Goal: Task Accomplishment & Management: Manage account settings

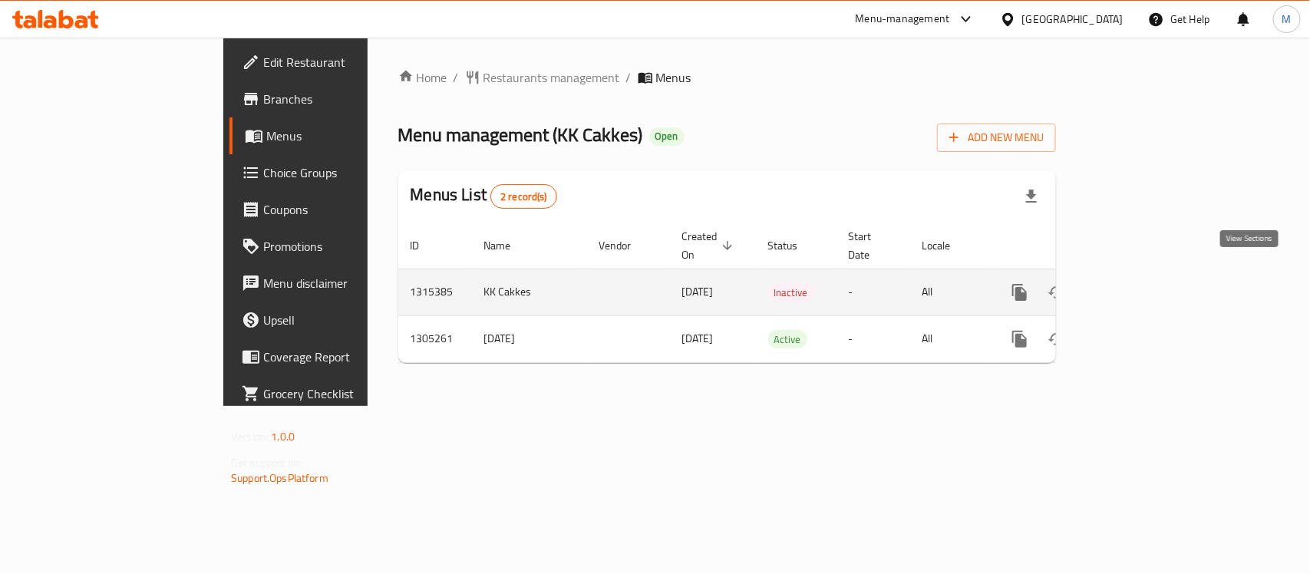
click at [1140, 285] on icon "enhanced table" at bounding box center [1131, 292] width 18 height 18
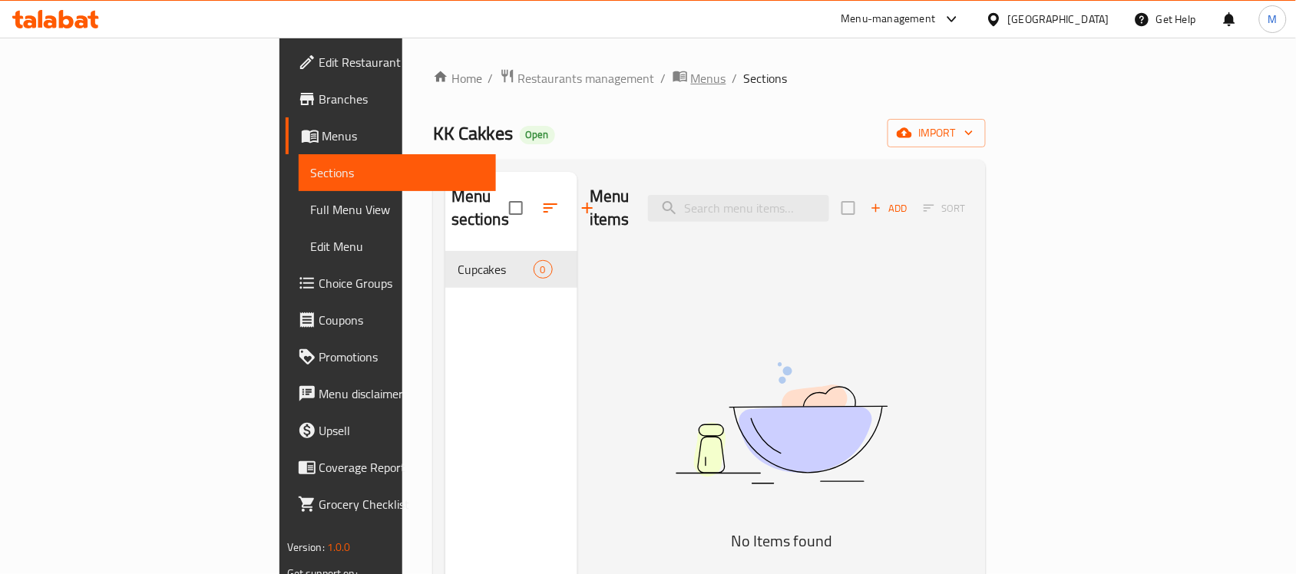
click at [691, 82] on span "Menus" at bounding box center [708, 78] width 35 height 18
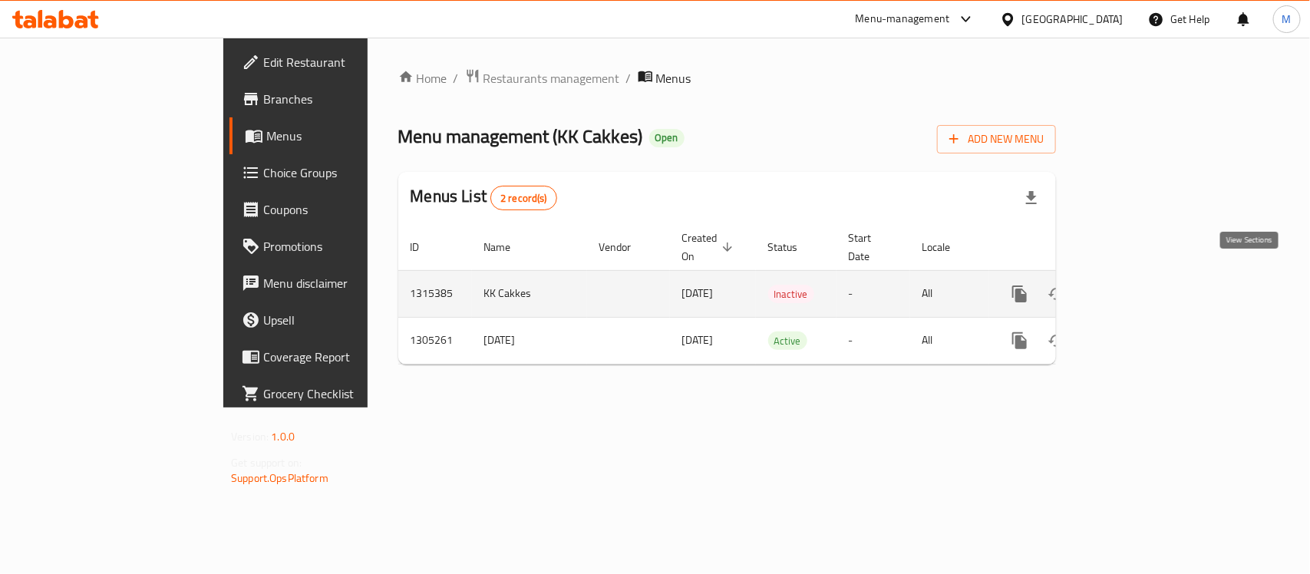
click at [1149, 288] on link "enhanced table" at bounding box center [1130, 294] width 37 height 37
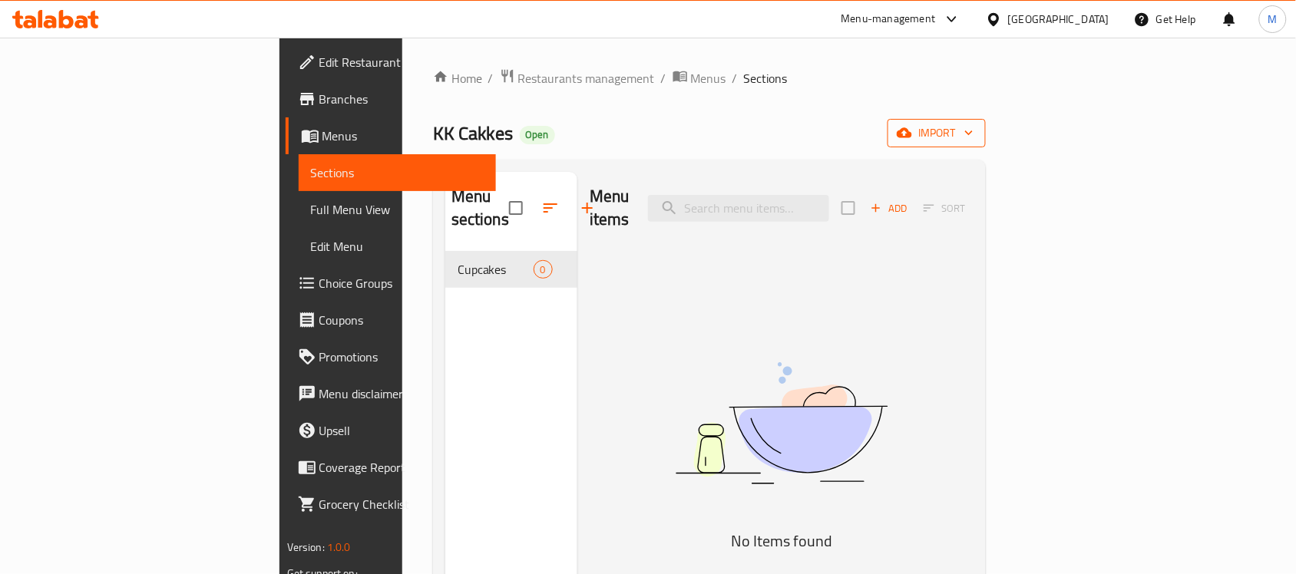
click at [973, 143] on span "import" at bounding box center [937, 133] width 74 height 19
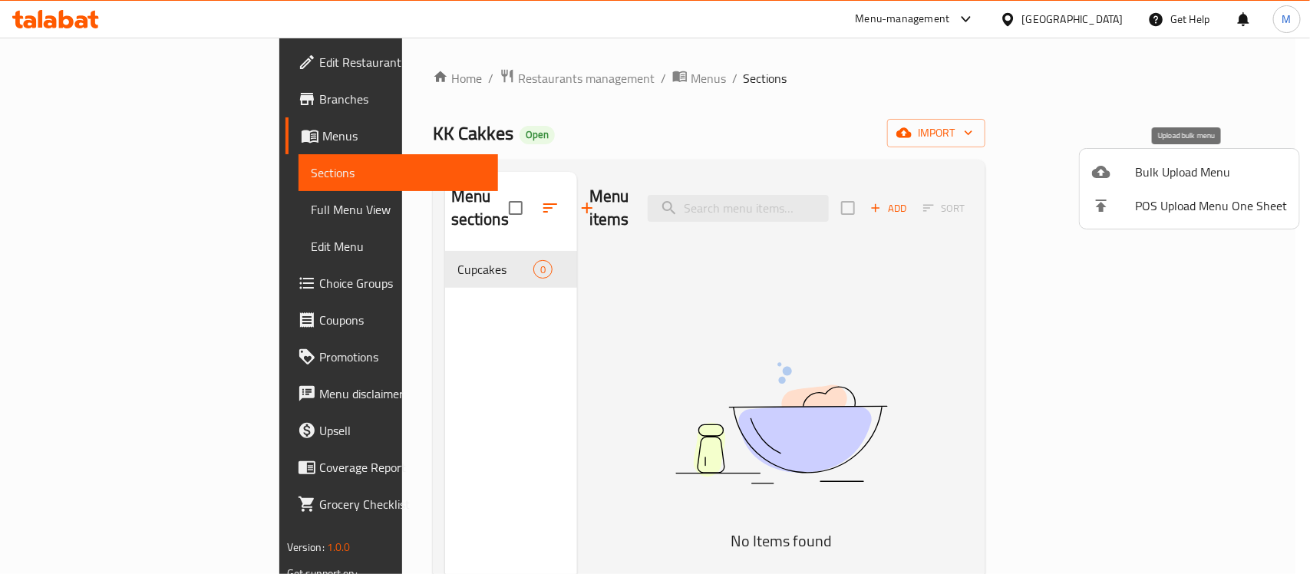
click at [1158, 178] on span "Bulk Upload Menu" at bounding box center [1211, 172] width 152 height 18
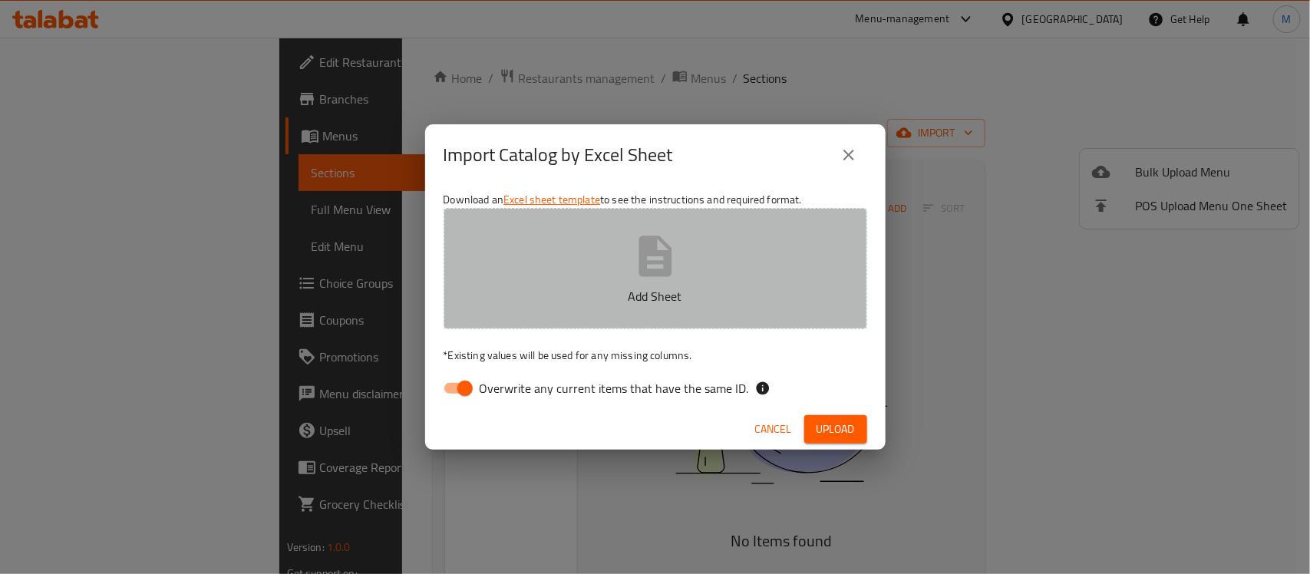
click at [631, 277] on icon "button" at bounding box center [655, 256] width 49 height 49
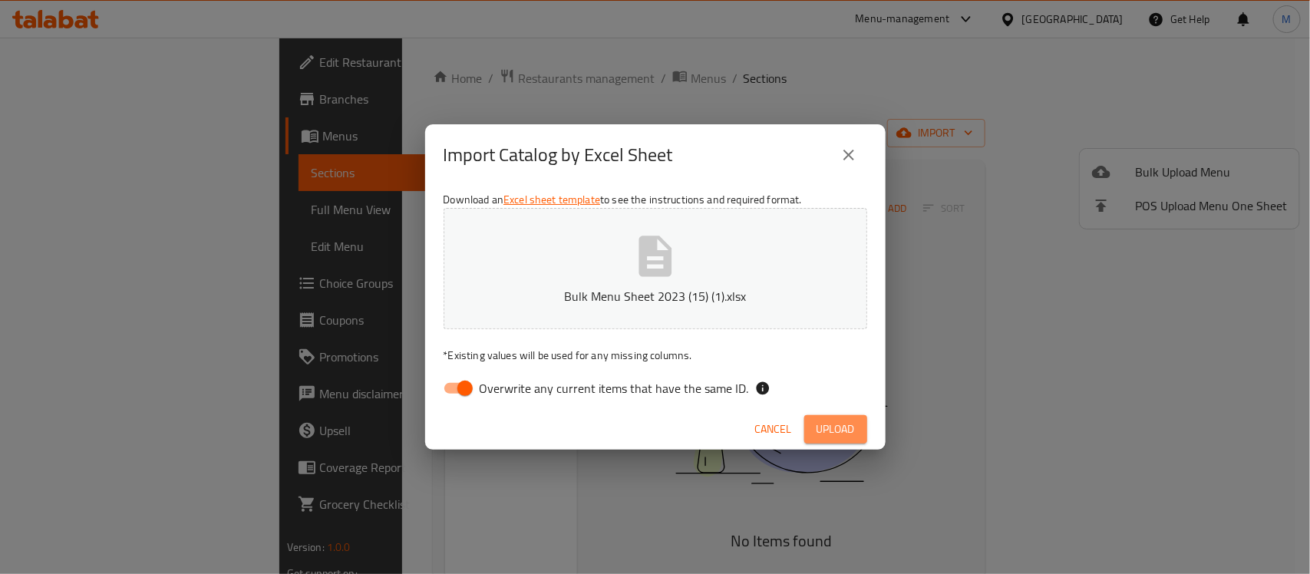
click at [831, 420] on span "Upload" at bounding box center [836, 429] width 38 height 19
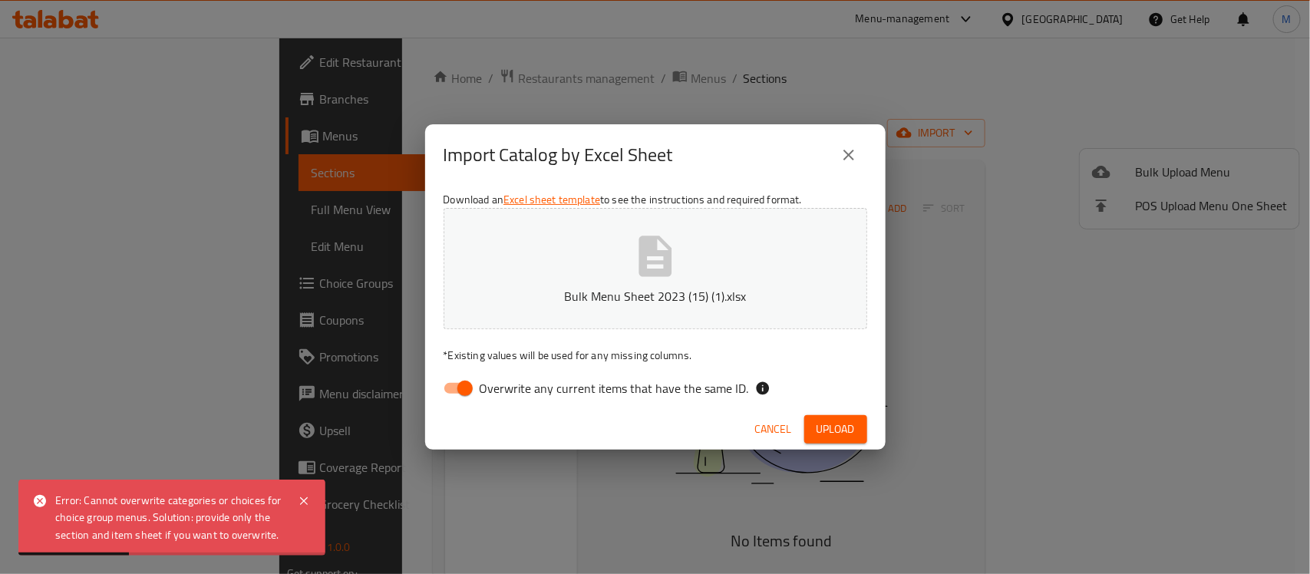
click at [463, 380] on input "Overwrite any current items that have the same ID." at bounding box center [465, 388] width 88 height 29
checkbox input "false"
click at [854, 415] on button "Upload" at bounding box center [836, 429] width 63 height 28
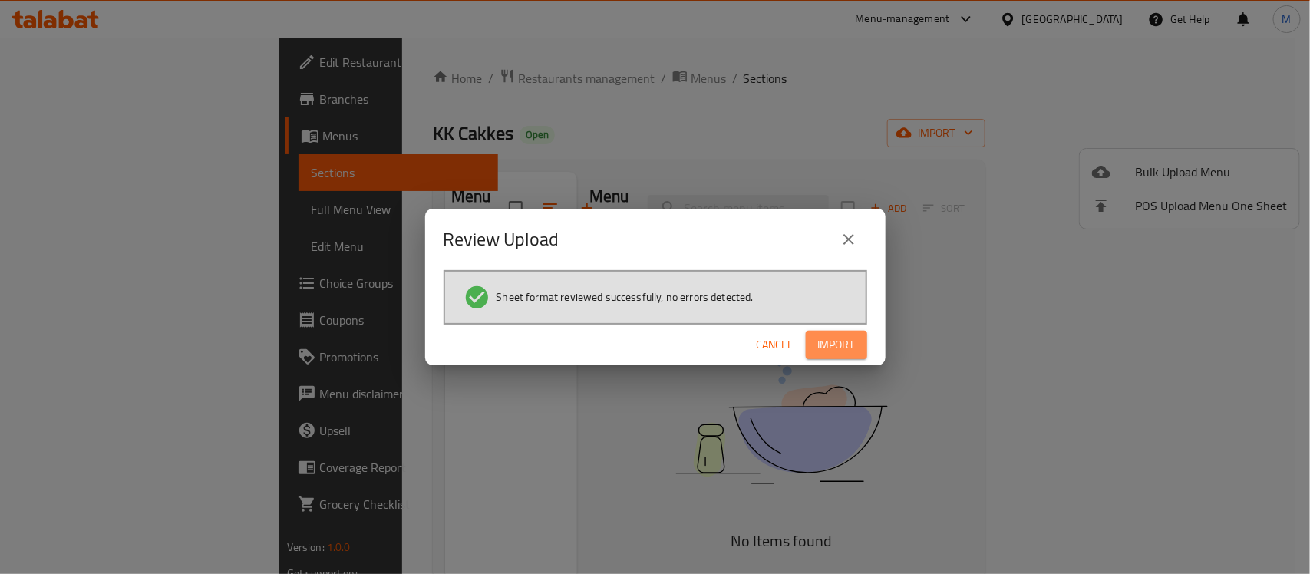
click at [843, 345] on span "Import" at bounding box center [836, 344] width 37 height 19
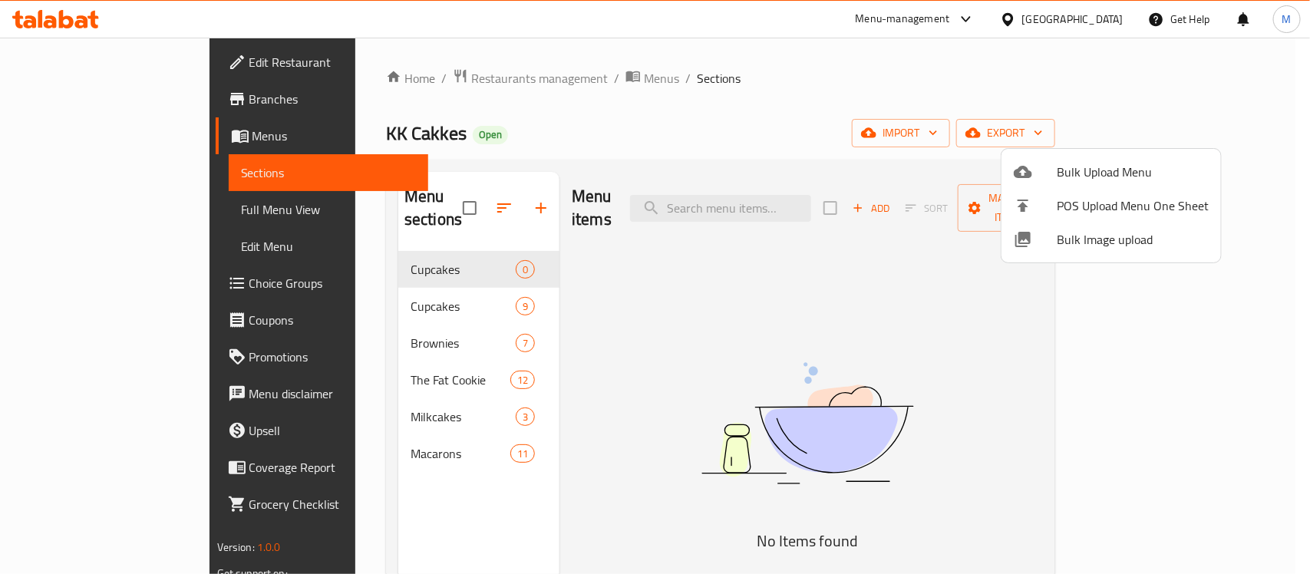
click at [441, 243] on div at bounding box center [655, 287] width 1310 height 574
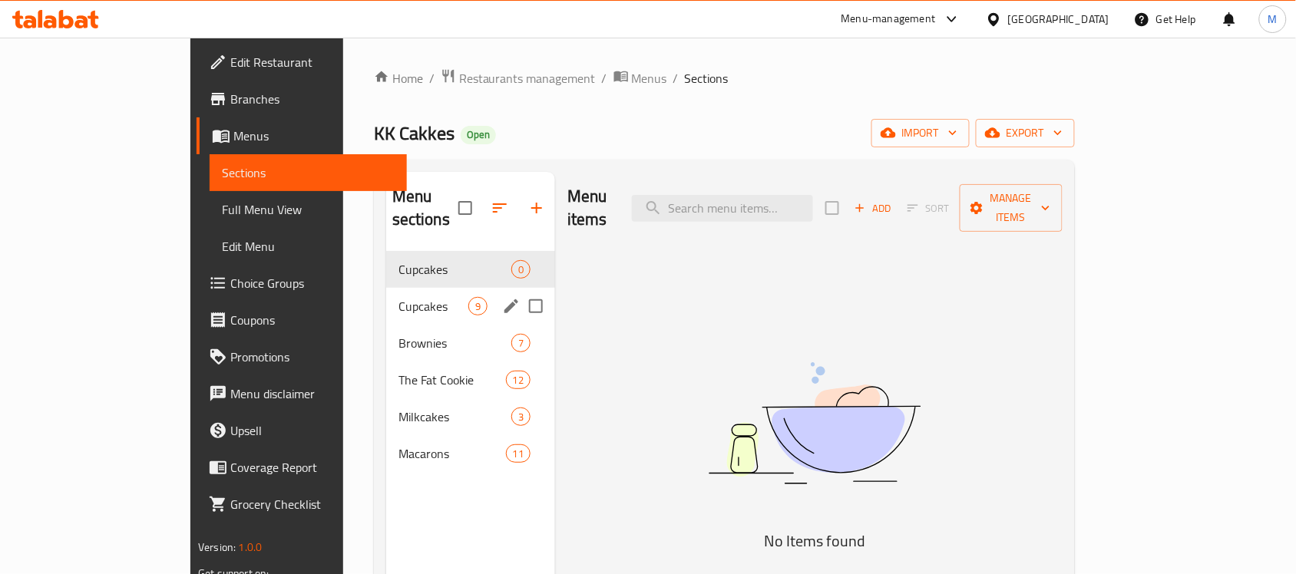
click at [440, 294] on div "Cupcakes 9" at bounding box center [470, 306] width 169 height 37
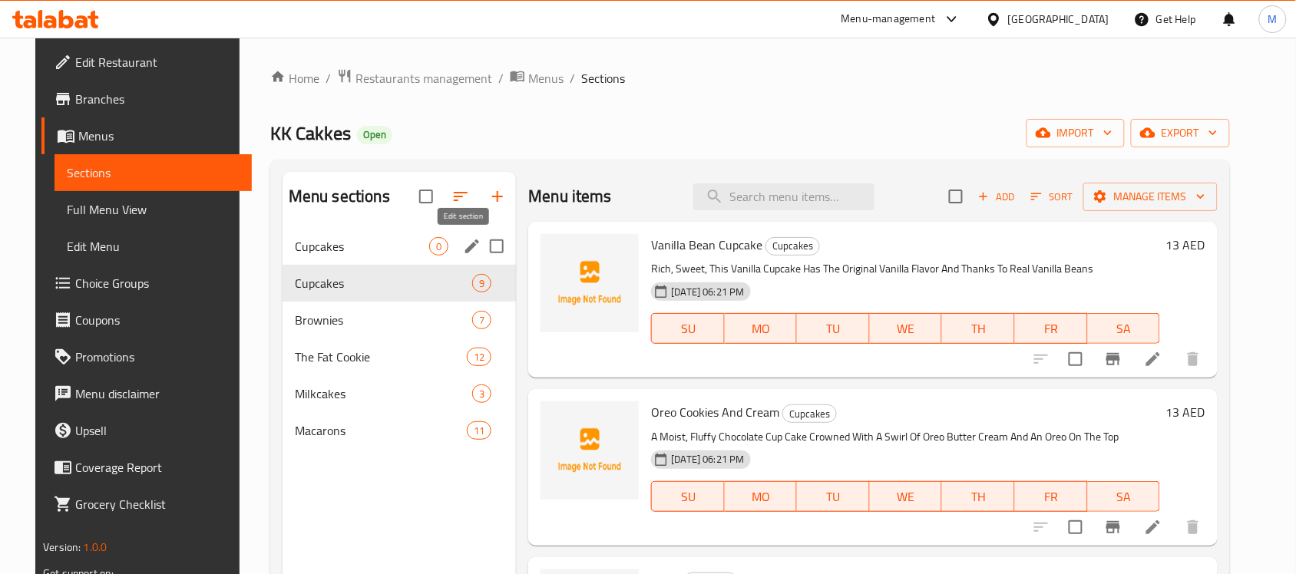
click at [468, 248] on icon "edit" at bounding box center [472, 246] width 18 height 18
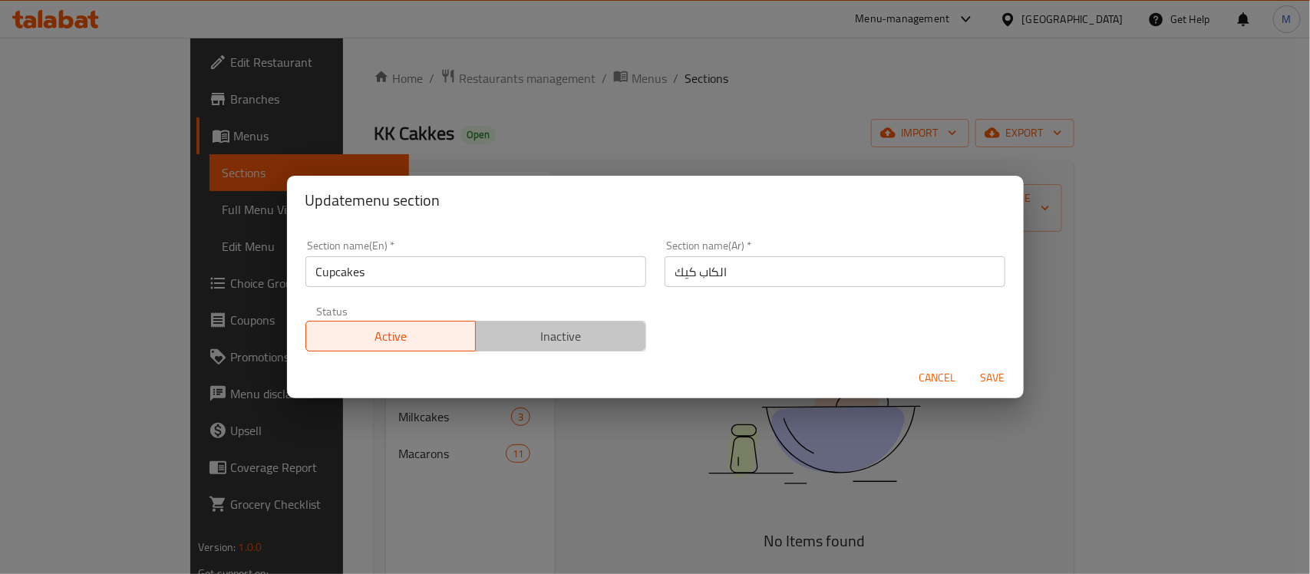
click at [582, 323] on button "Inactive" at bounding box center [560, 336] width 171 height 31
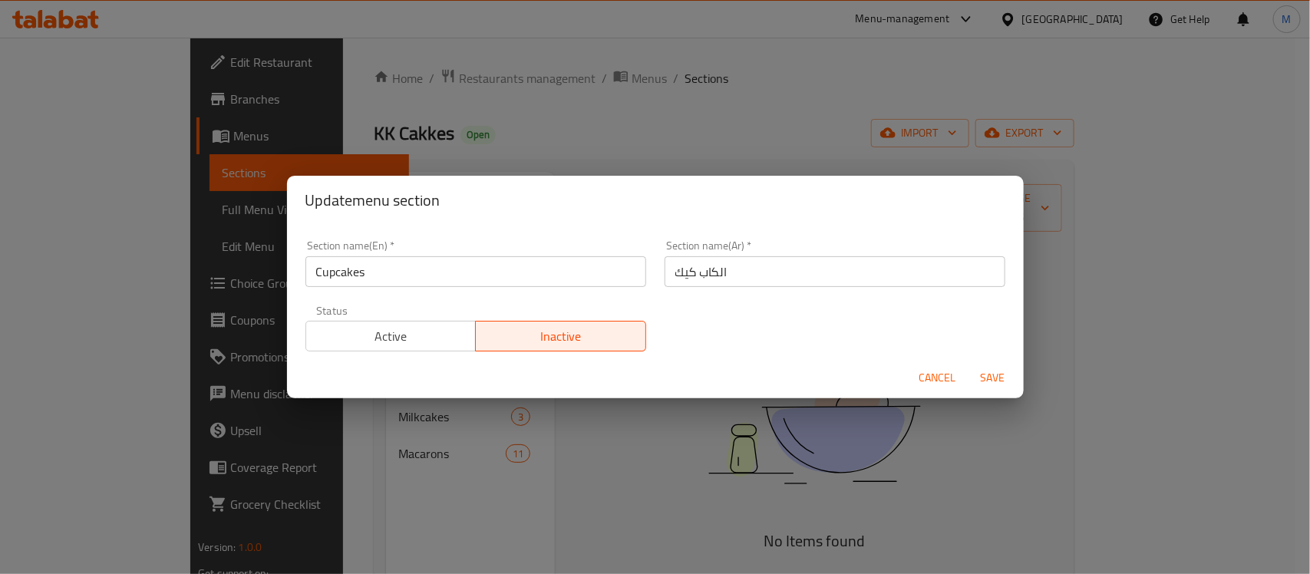
click at [992, 378] on span "Save" at bounding box center [993, 377] width 37 height 19
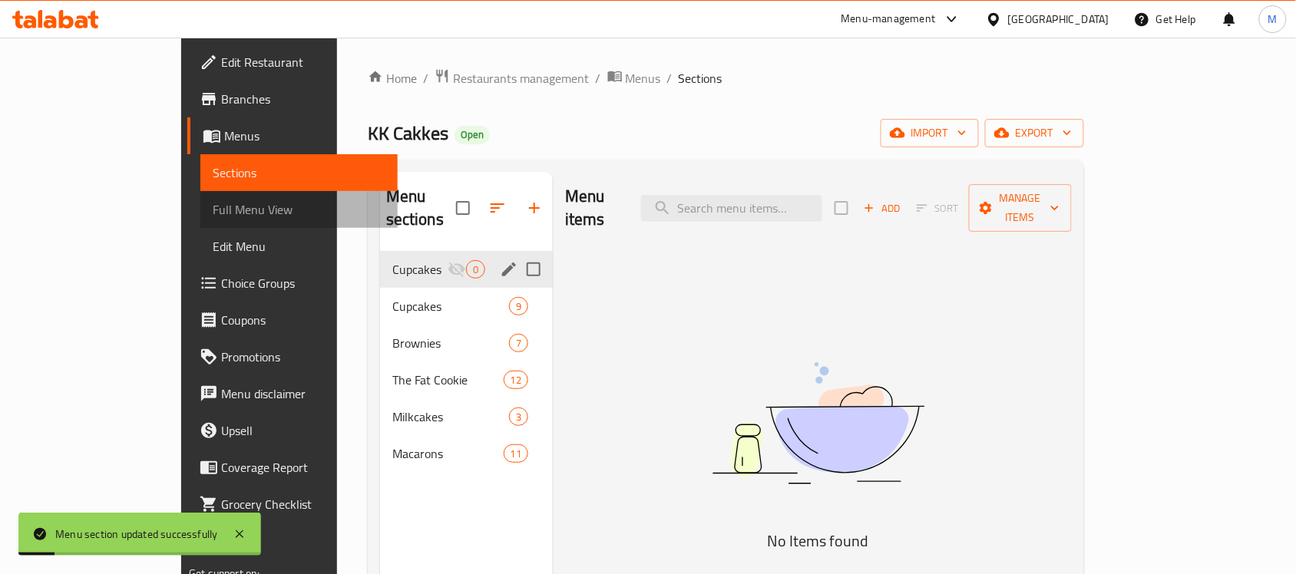
click at [213, 208] on span "Full Menu View" at bounding box center [299, 209] width 173 height 18
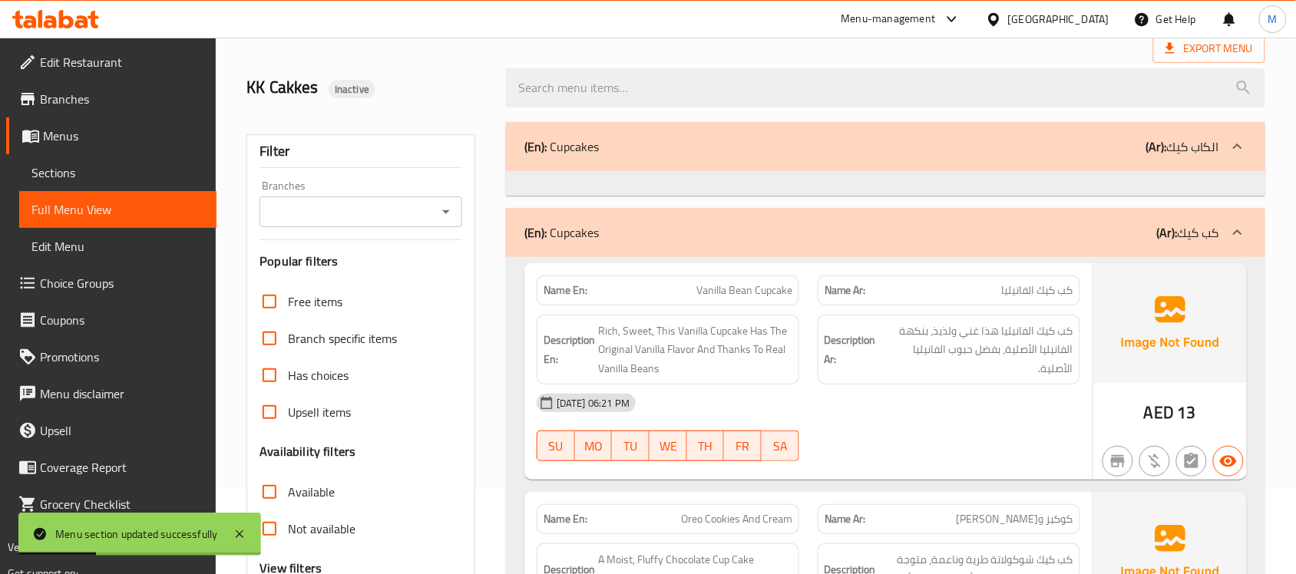
scroll to position [96, 0]
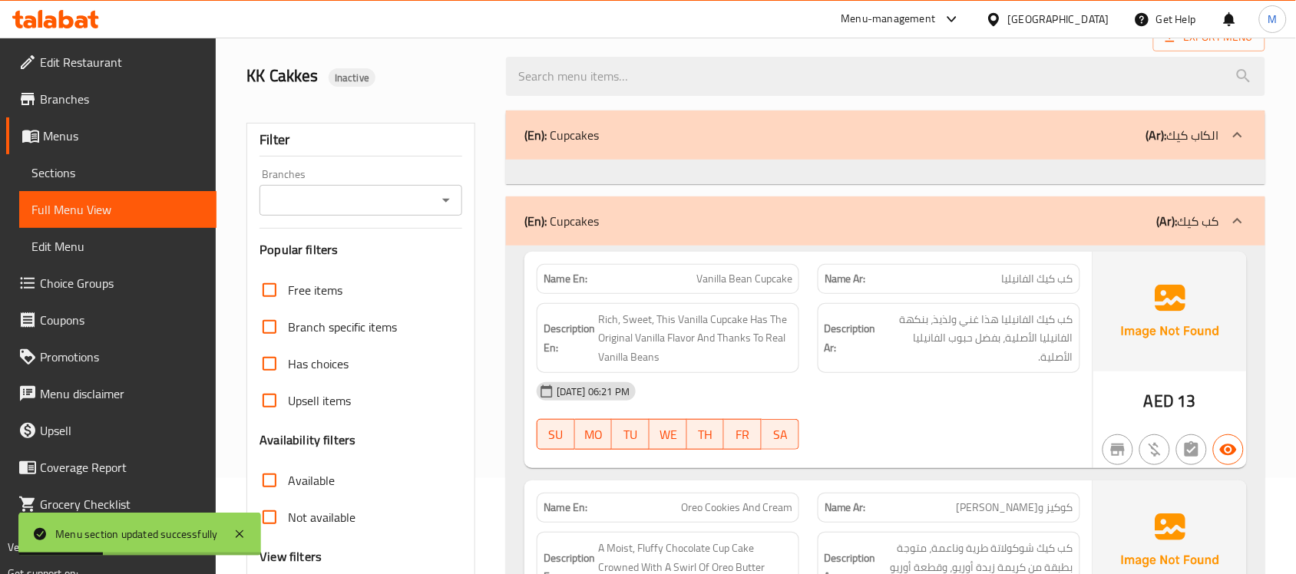
click at [416, 205] on input "Branches" at bounding box center [348, 200] width 168 height 21
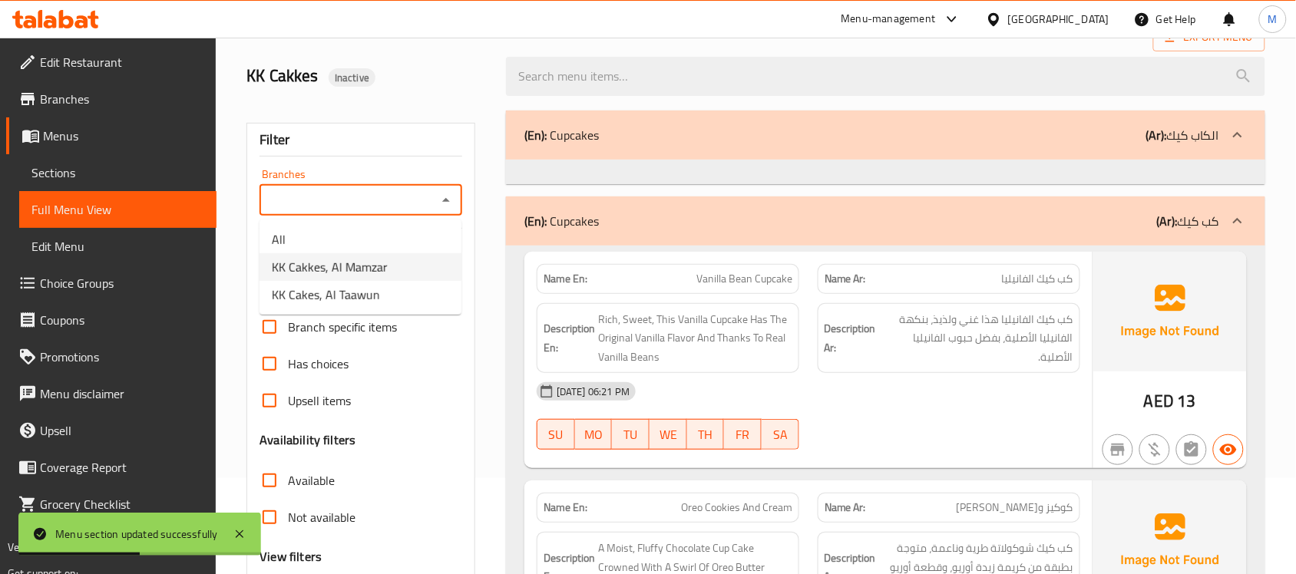
click at [398, 270] on li "KK Cakkes, Al Mamzar" at bounding box center [360, 267] width 202 height 28
type input "KK Cakkes, Al Mamzar"
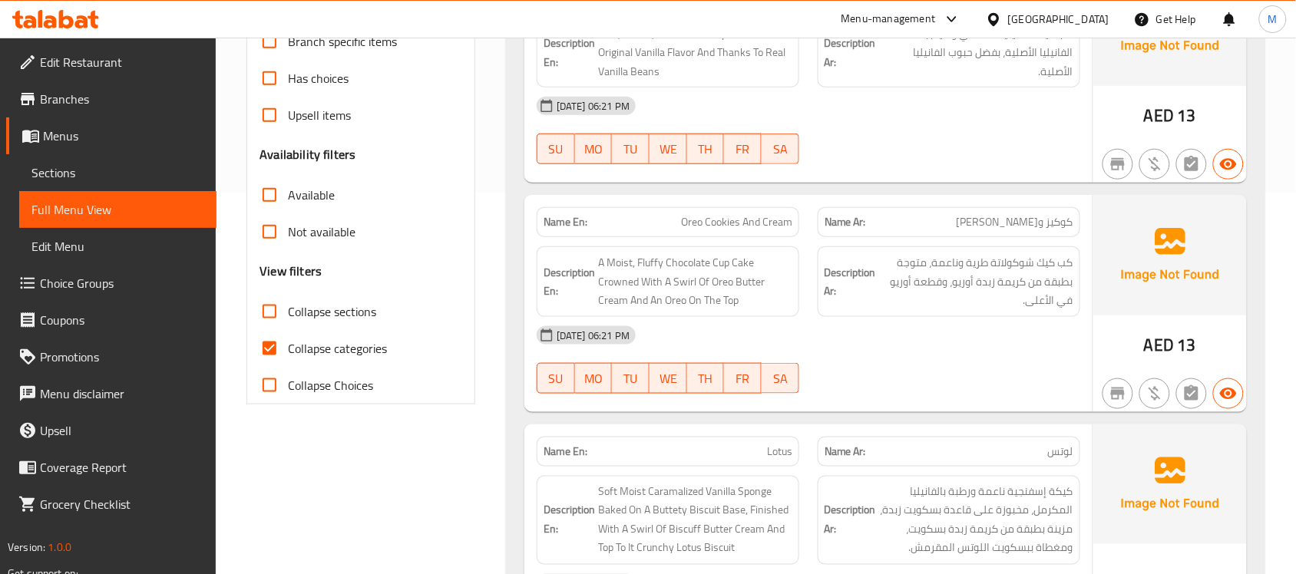
scroll to position [384, 0]
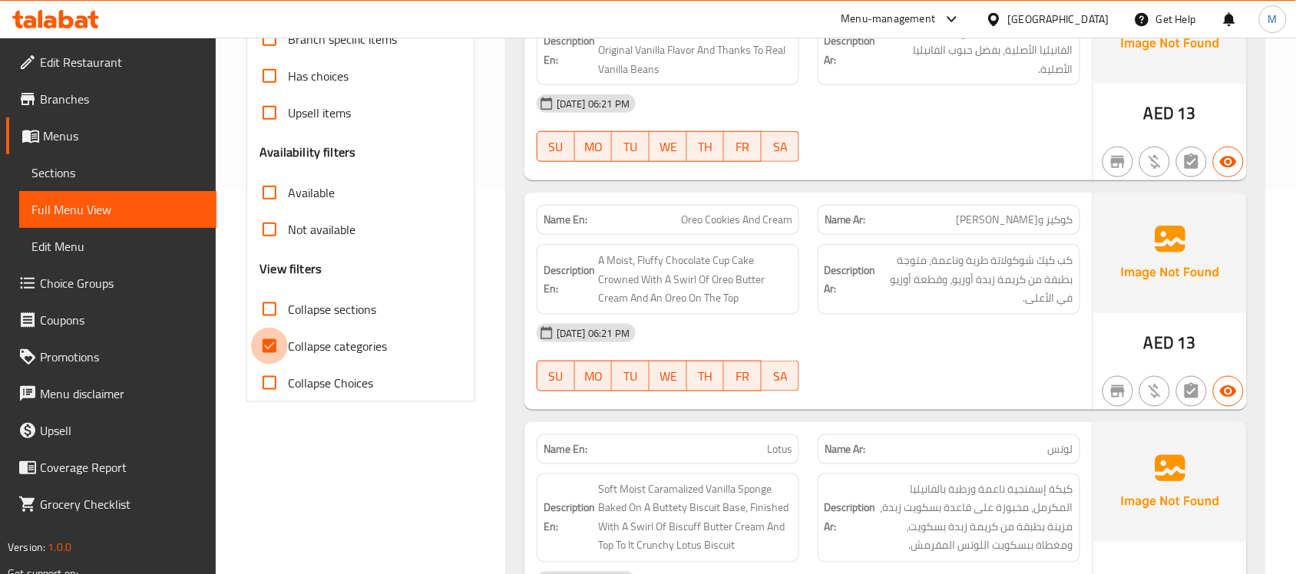
click at [288, 348] on input "Collapse categories" at bounding box center [269, 346] width 37 height 37
checkbox input "false"
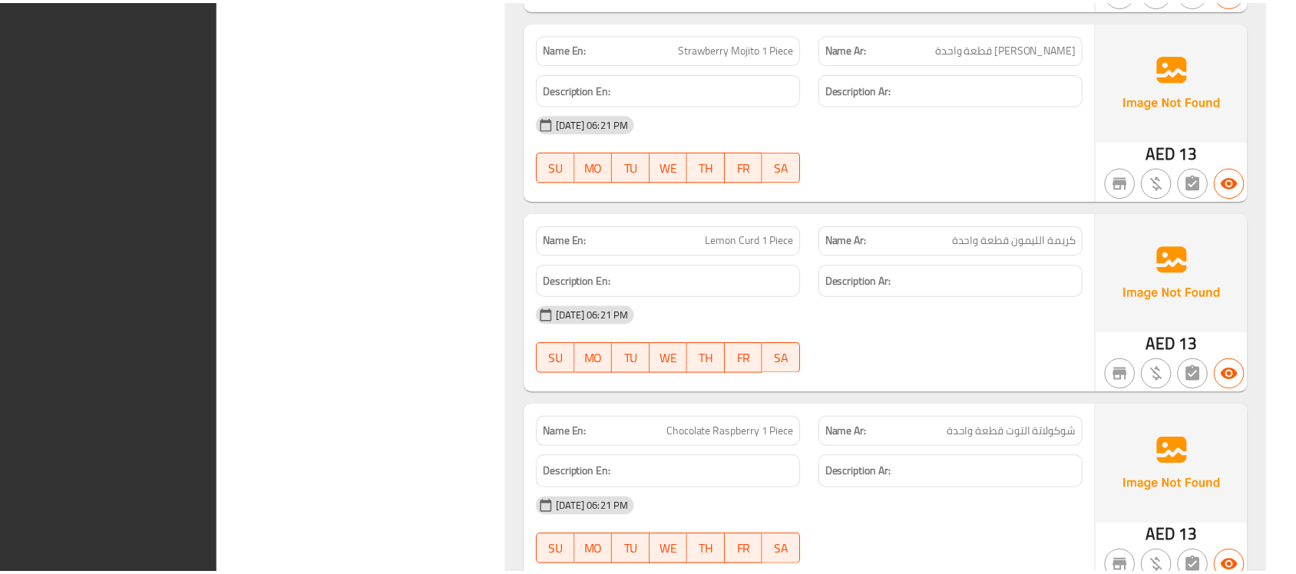
scroll to position [9086, 0]
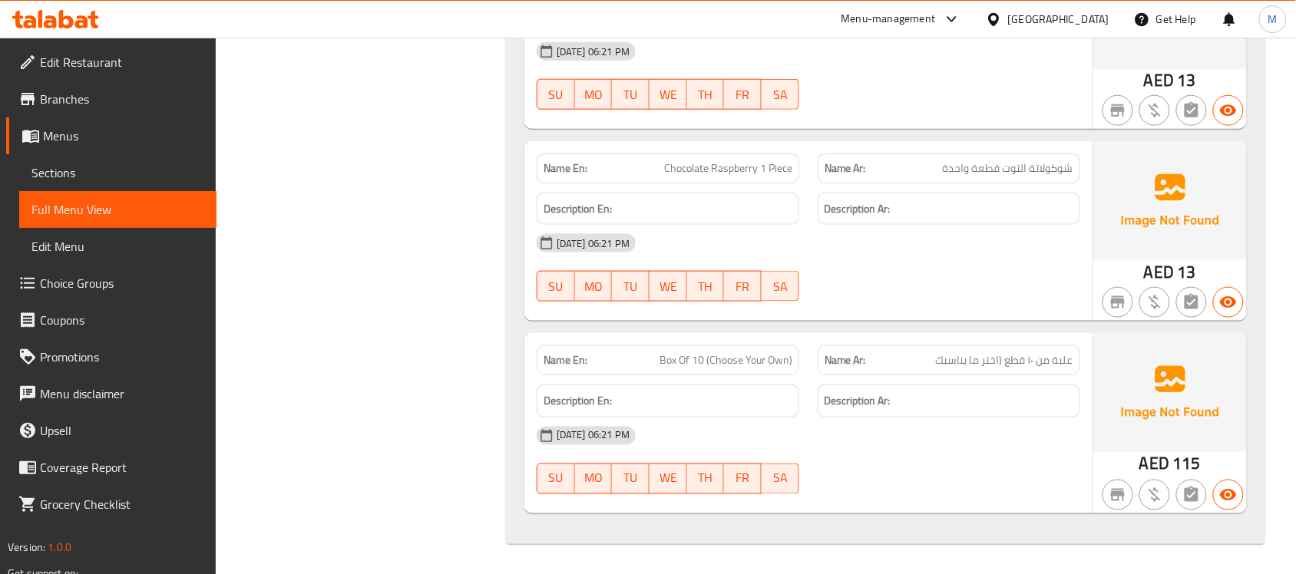
click at [112, 150] on link "Menus" at bounding box center [111, 135] width 210 height 37
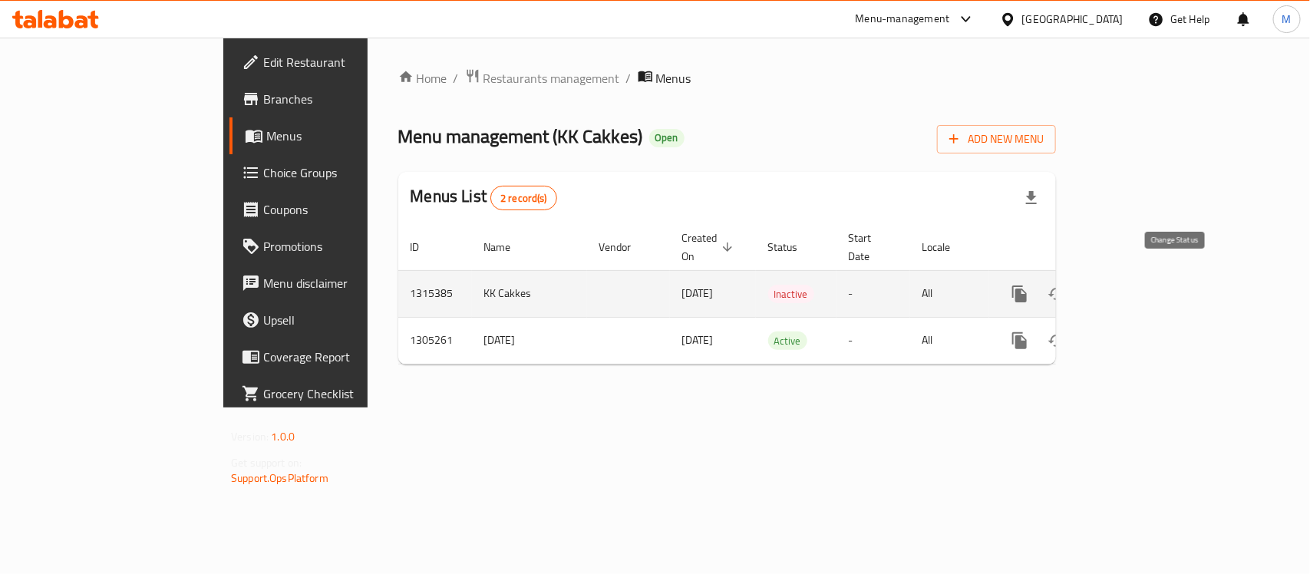
click at [1066, 285] on icon "enhanced table" at bounding box center [1057, 294] width 18 height 18
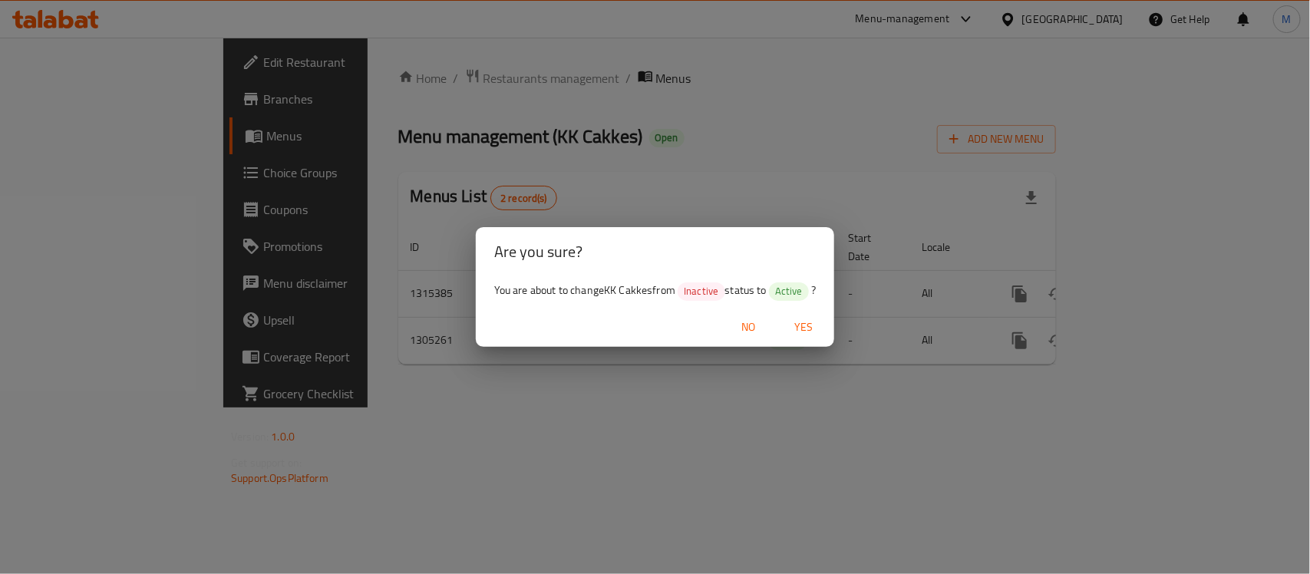
click at [804, 332] on span "Yes" at bounding box center [803, 327] width 37 height 19
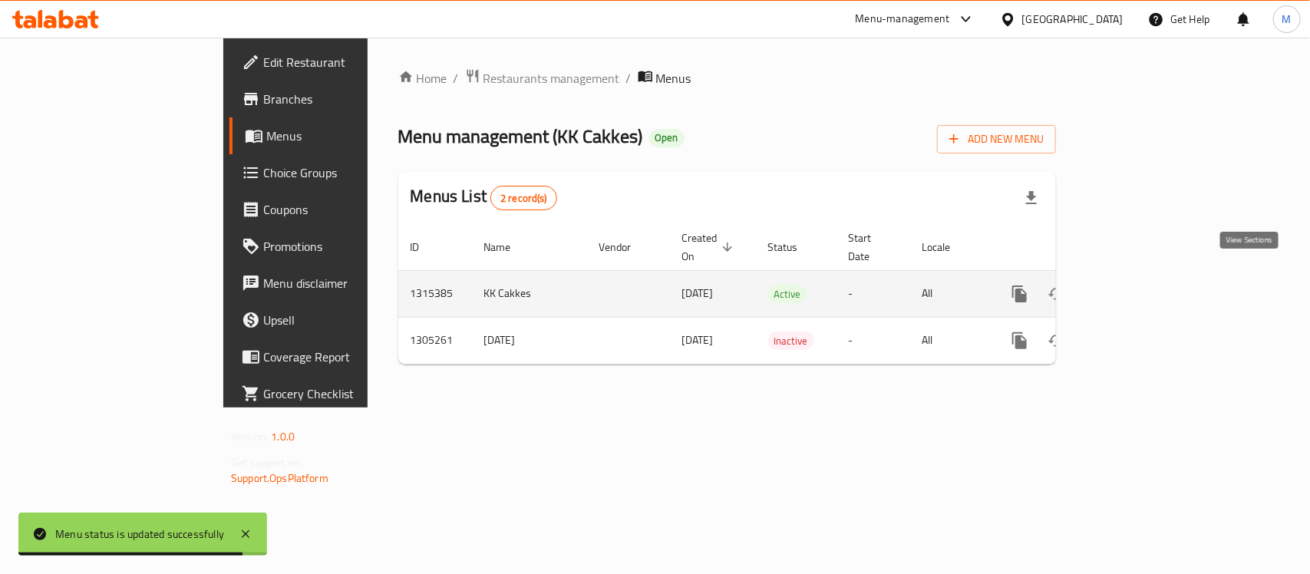
click at [1149, 276] on link "enhanced table" at bounding box center [1130, 294] width 37 height 37
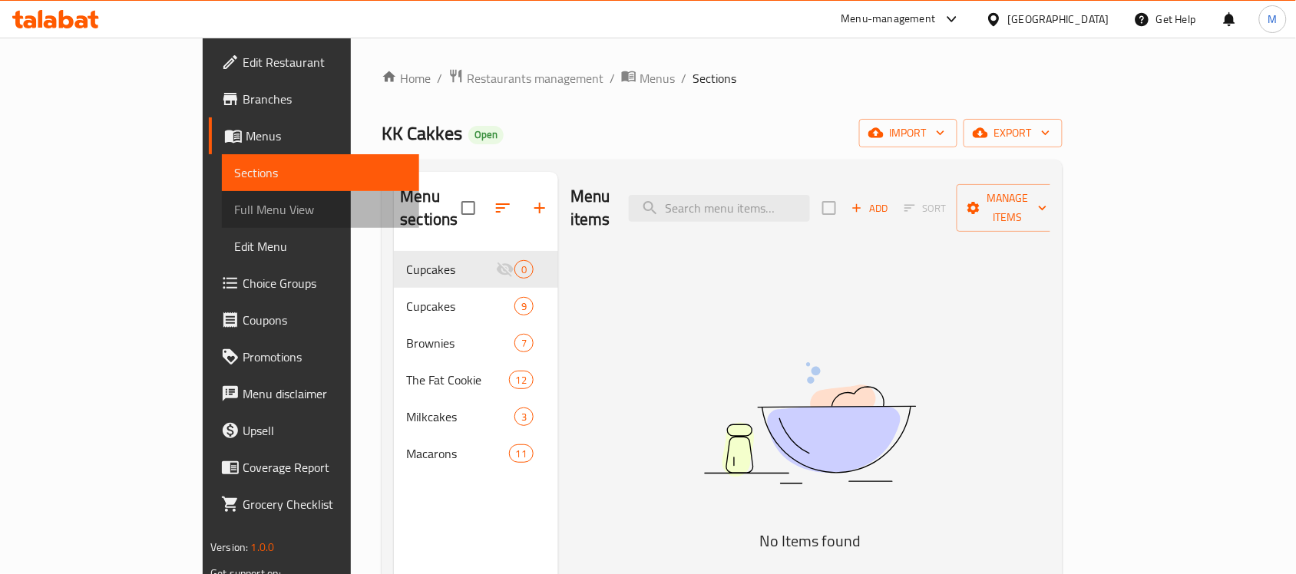
click at [234, 207] on span "Full Menu View" at bounding box center [320, 209] width 173 height 18
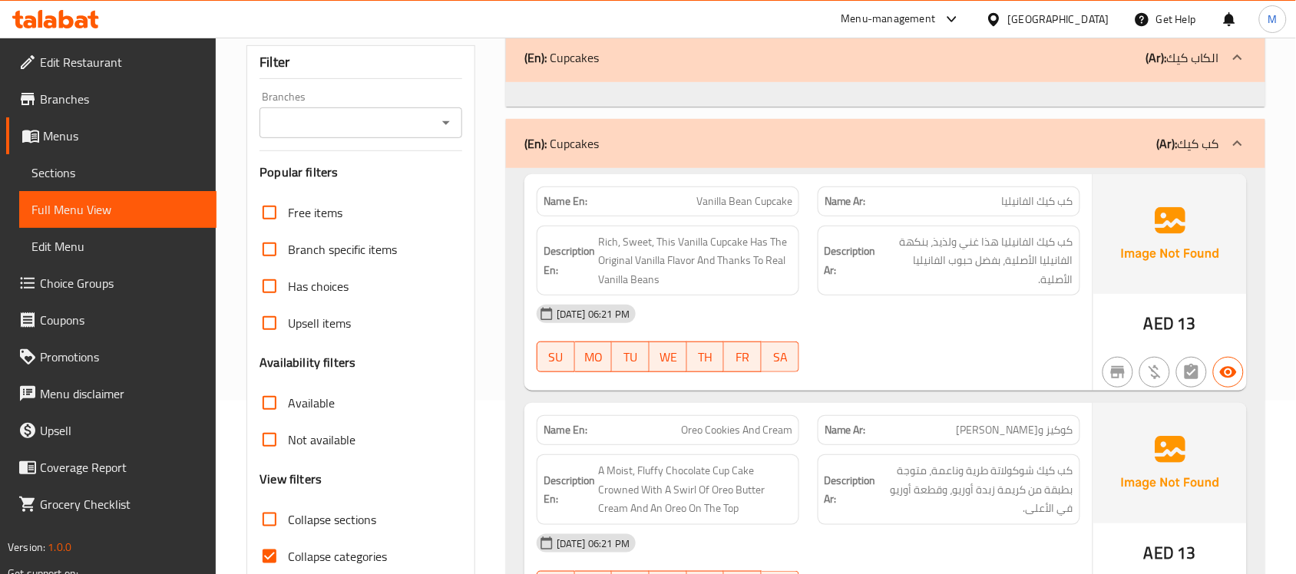
scroll to position [192, 0]
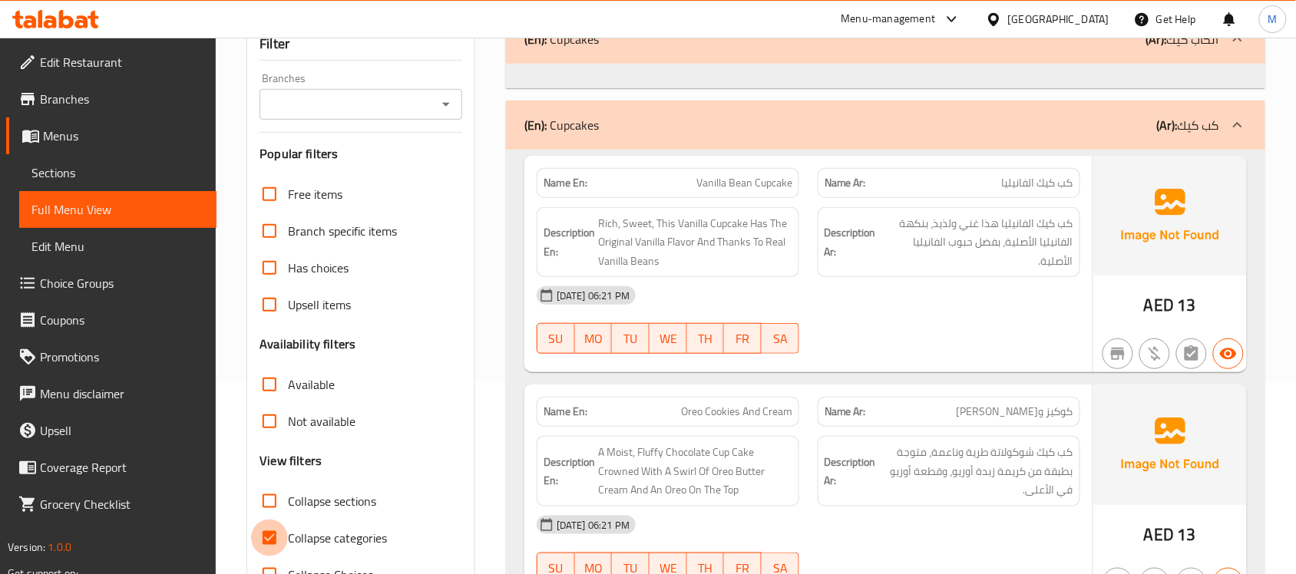
click at [285, 527] on input "Collapse categories" at bounding box center [269, 538] width 37 height 37
checkbox input "false"
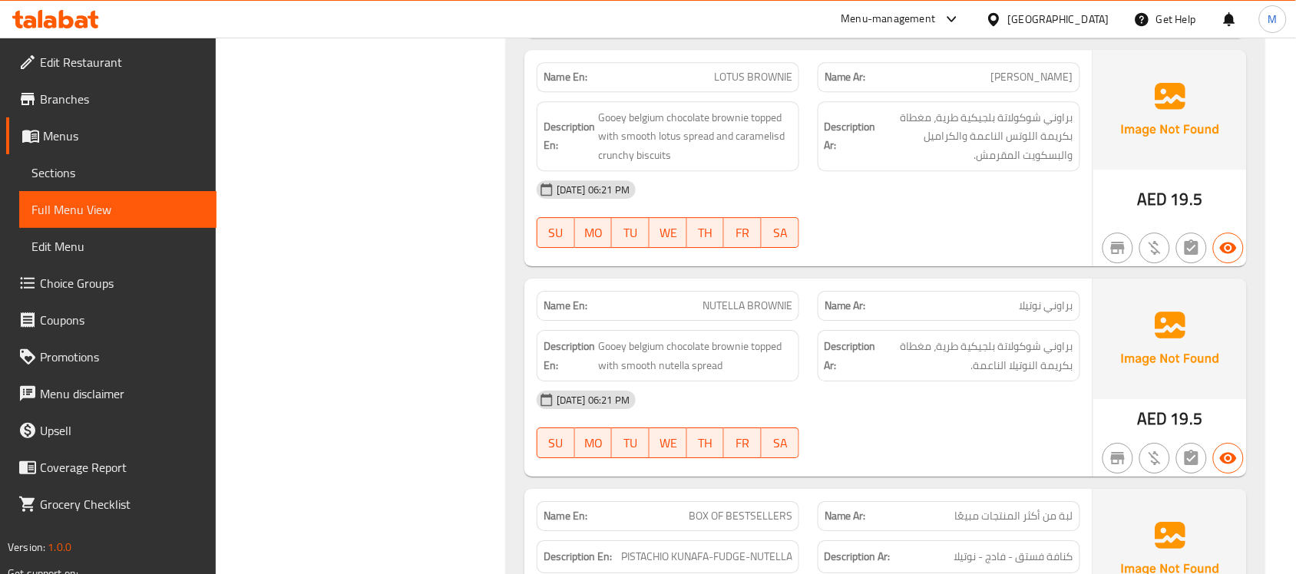
scroll to position [121, 0]
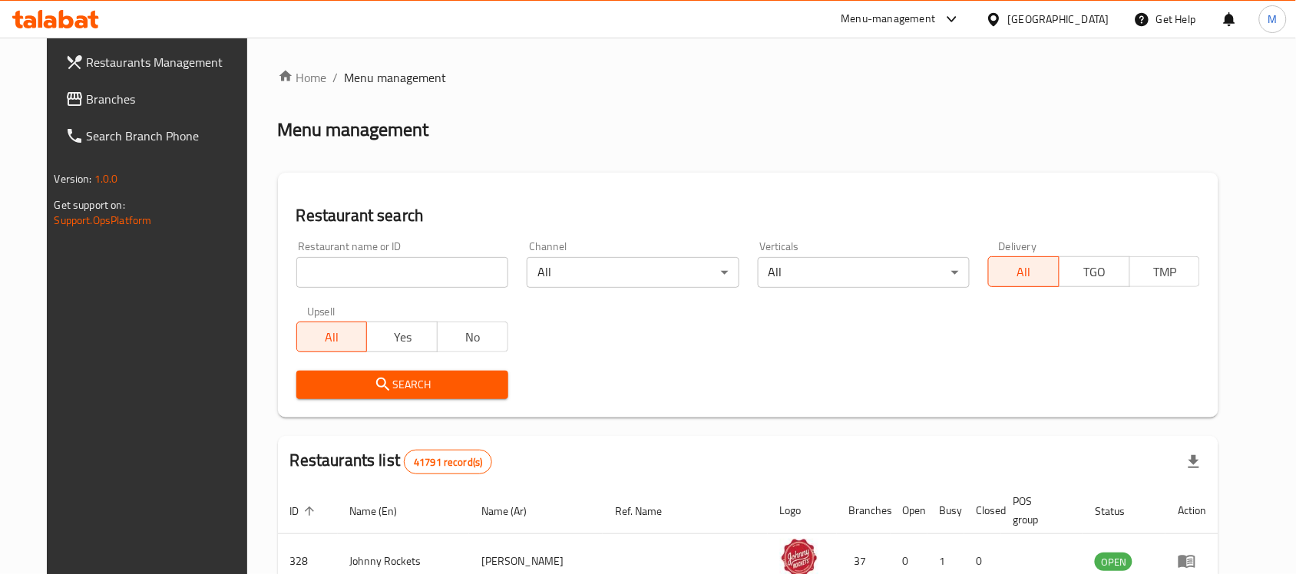
click at [419, 274] on input "search" at bounding box center [402, 272] width 212 height 31
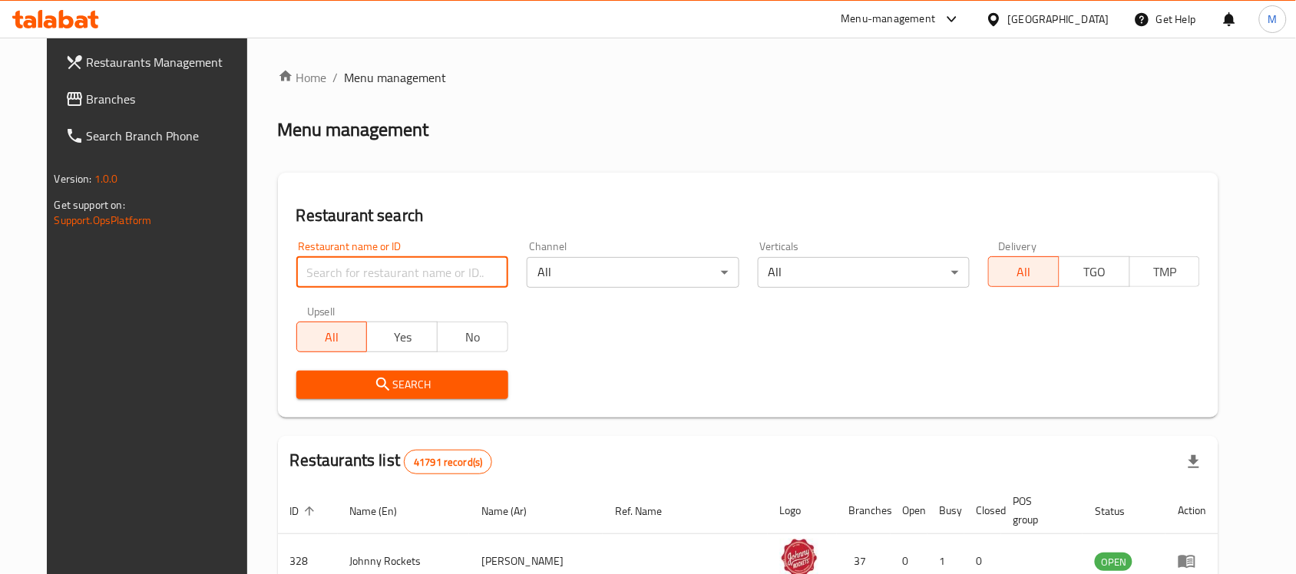
paste input "Mokado"
type input "Mokado"
click button "Search" at bounding box center [402, 385] width 212 height 28
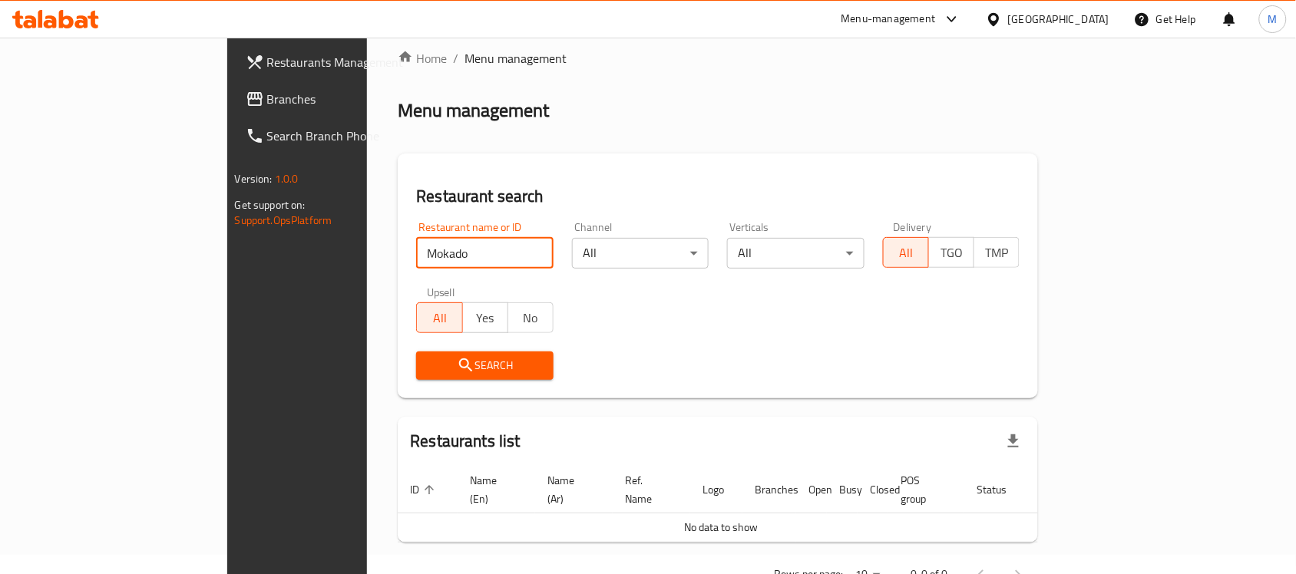
scroll to position [52, 0]
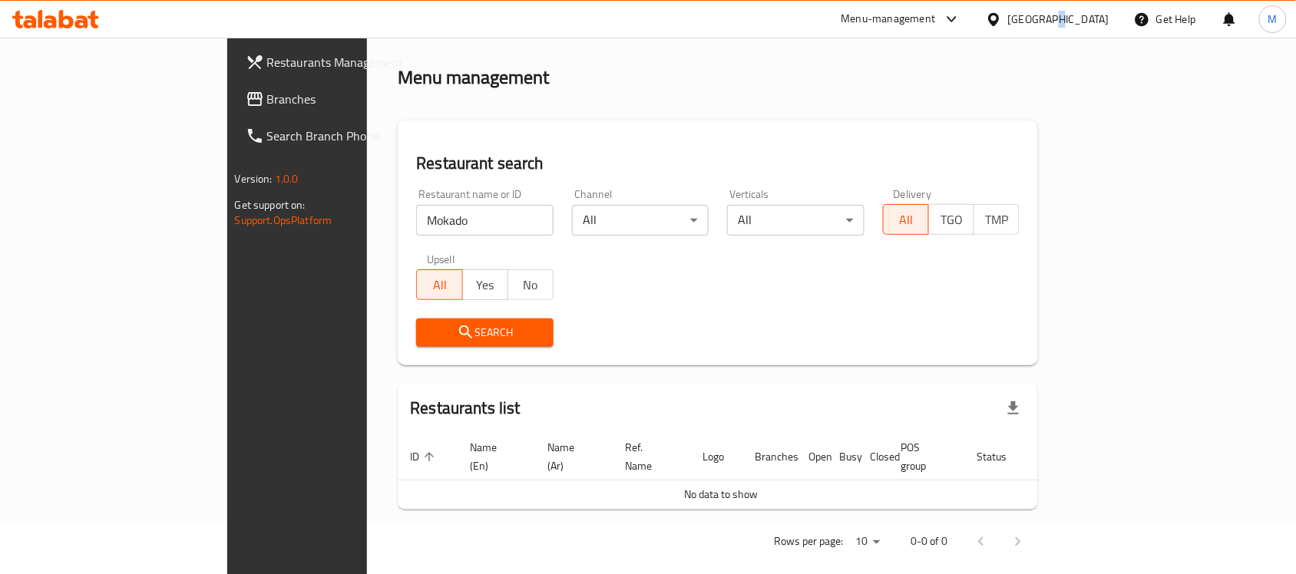
click at [1050, 15] on div "[GEOGRAPHIC_DATA]" at bounding box center [1058, 19] width 101 height 17
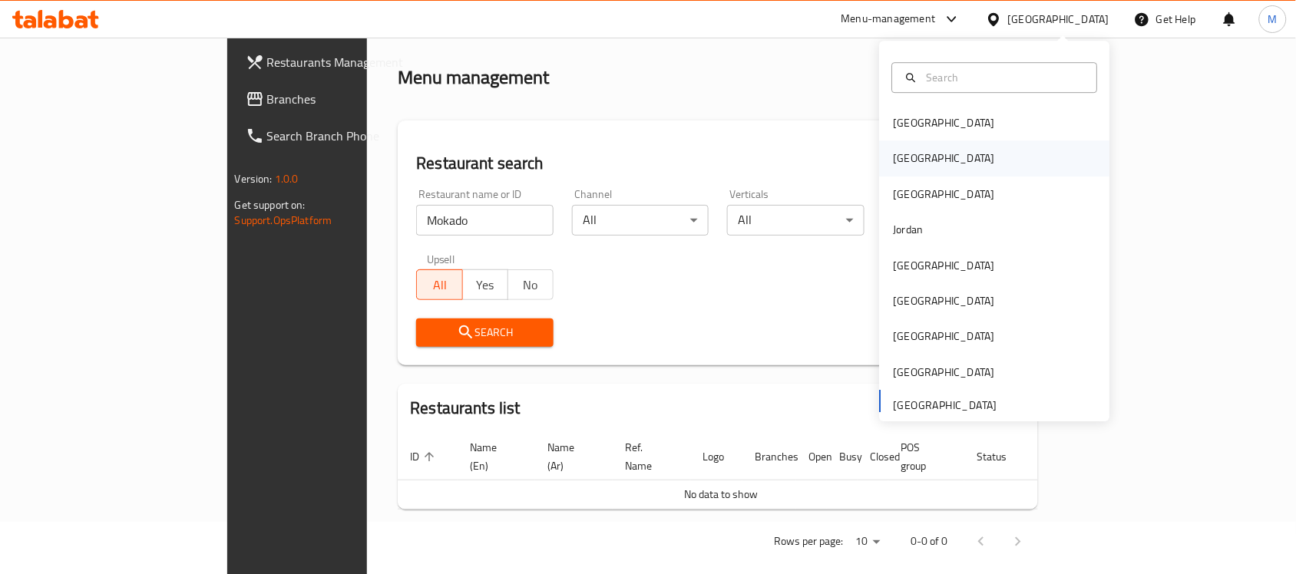
click at [945, 156] on div "[GEOGRAPHIC_DATA]" at bounding box center [995, 158] width 230 height 35
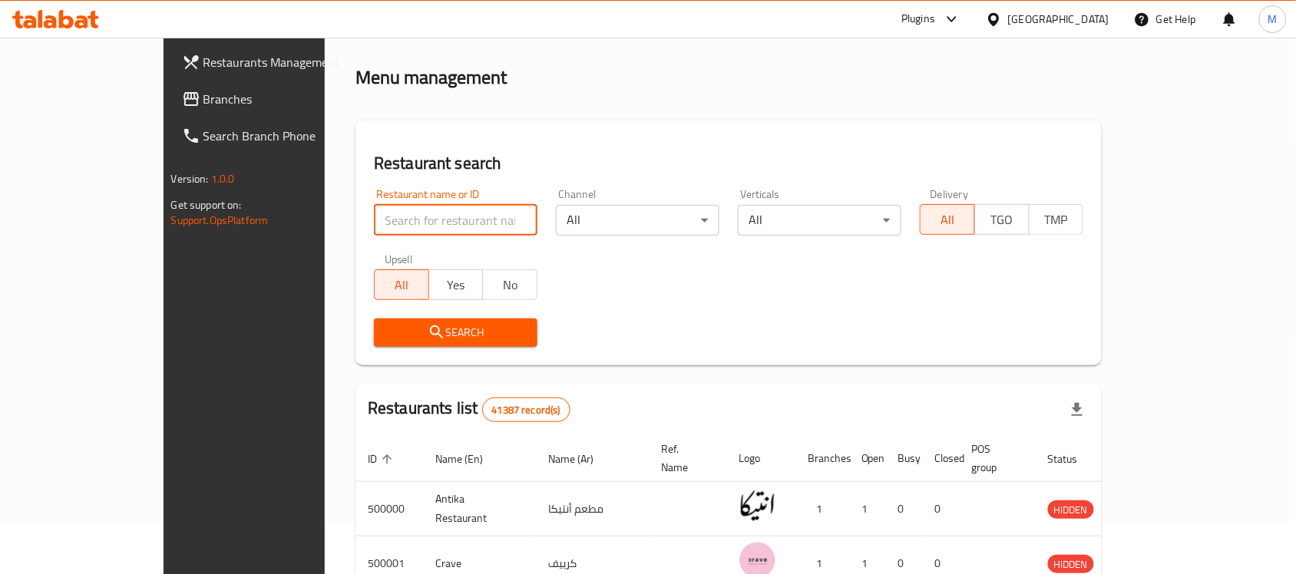
click at [417, 205] on input "search" at bounding box center [456, 220] width 164 height 31
paste input "Mokado"
type input "Mokado"
click button "Search" at bounding box center [456, 333] width 164 height 28
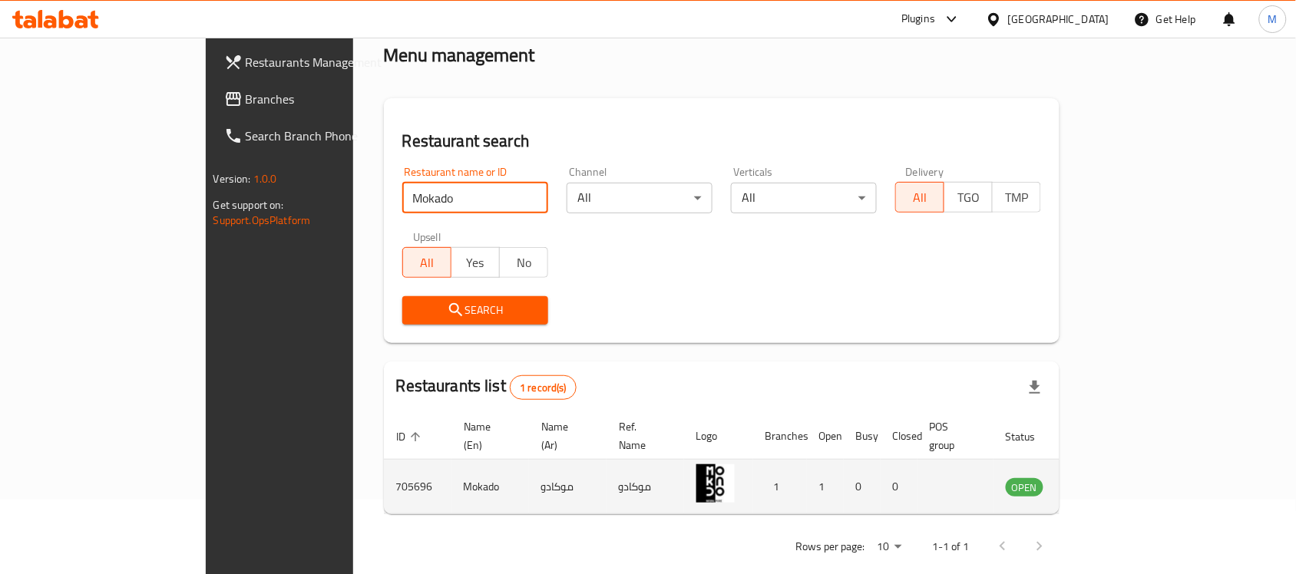
scroll to position [81, 0]
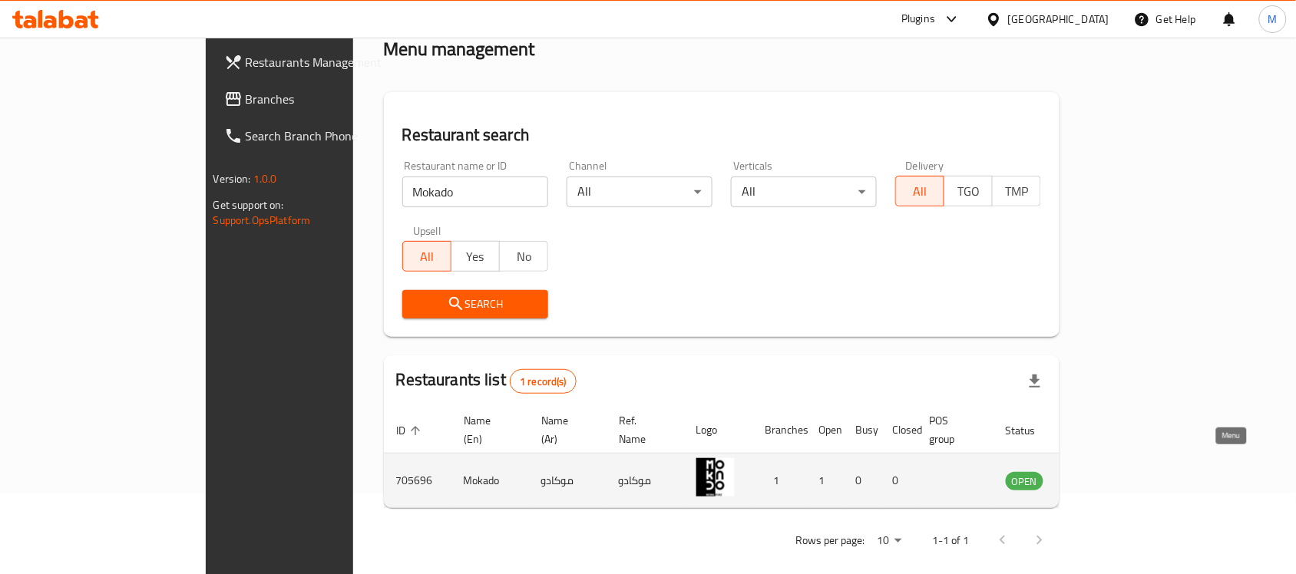
click at [1115, 471] on link "enhanced table" at bounding box center [1100, 480] width 28 height 18
